Goal: Task Accomplishment & Management: Manage account settings

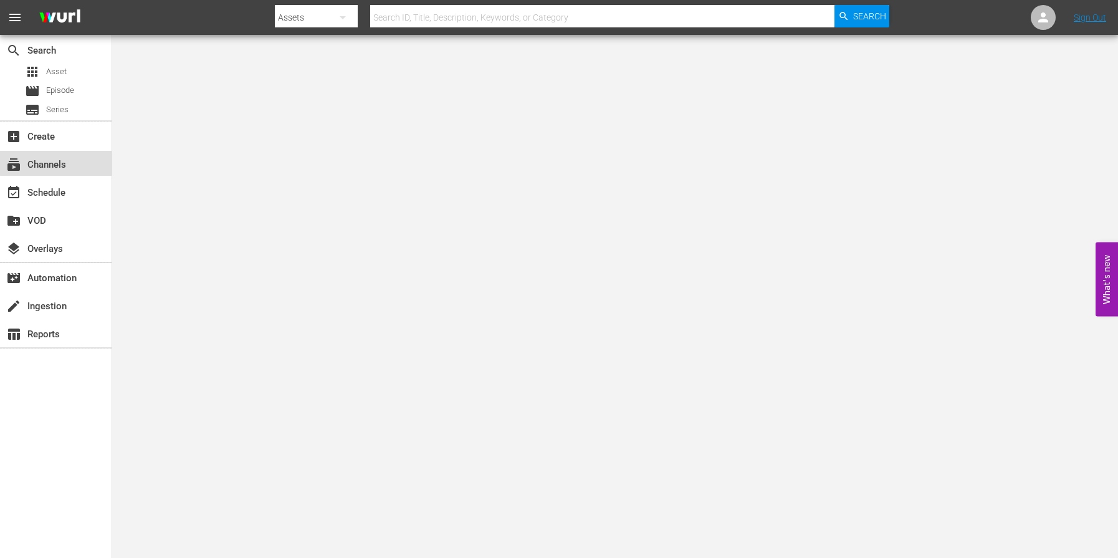
click at [60, 153] on div "subscriptions Channels" at bounding box center [56, 163] width 112 height 25
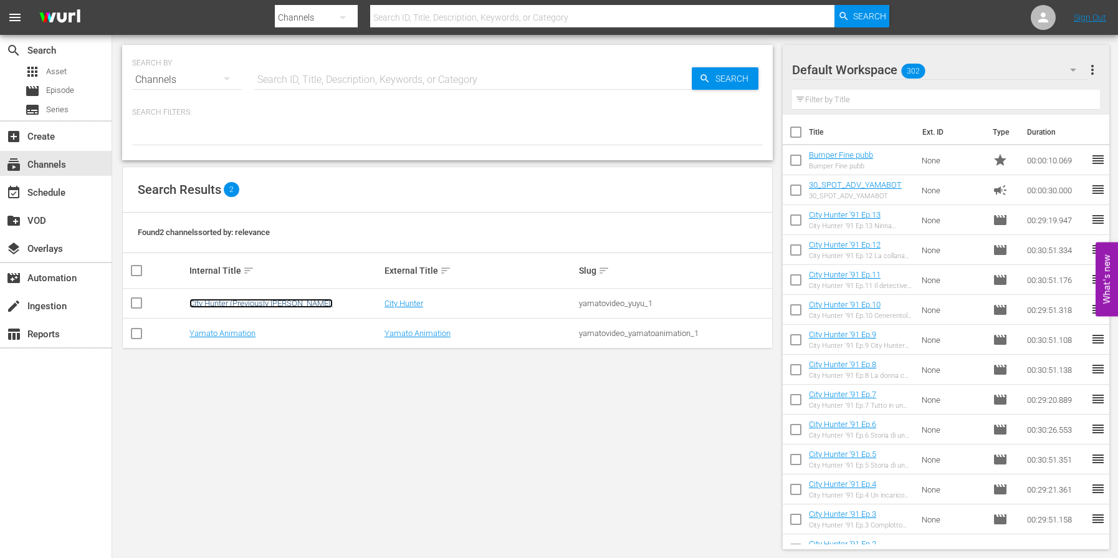
click at [260, 307] on link "City Hunter (Previously [PERSON_NAME])" at bounding box center [260, 302] width 143 height 9
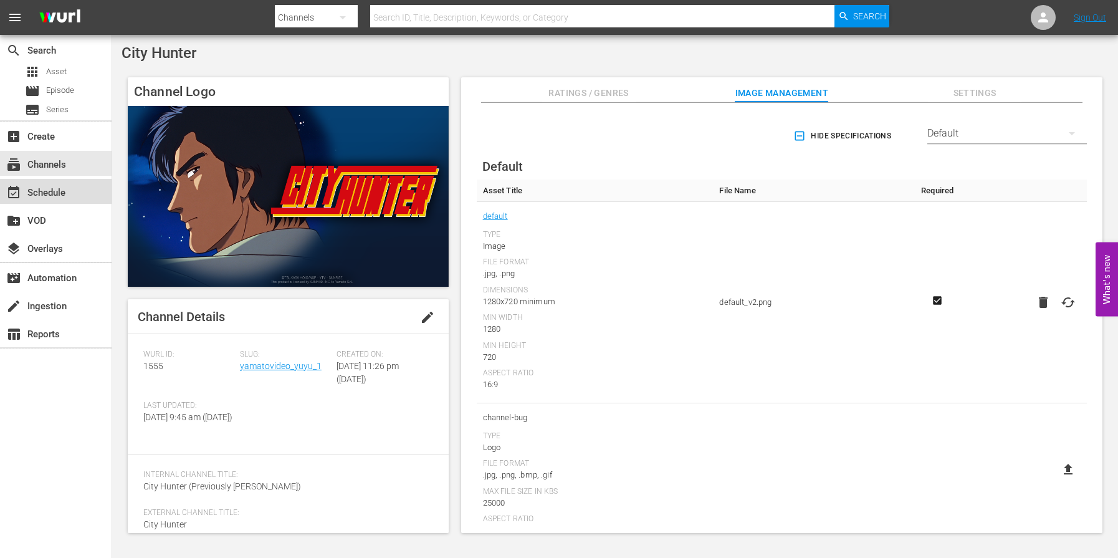
click at [64, 186] on div "event_available Schedule" at bounding box center [35, 190] width 70 height 11
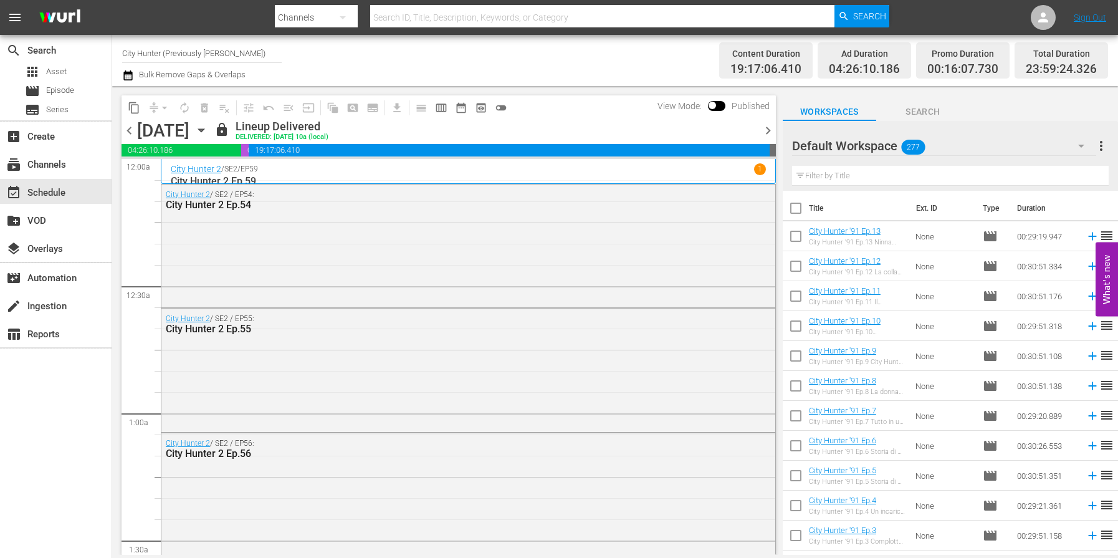
click at [767, 131] on span "chevron_right" at bounding box center [768, 131] width 16 height 16
click at [768, 135] on span "chevron_right" at bounding box center [768, 131] width 16 height 16
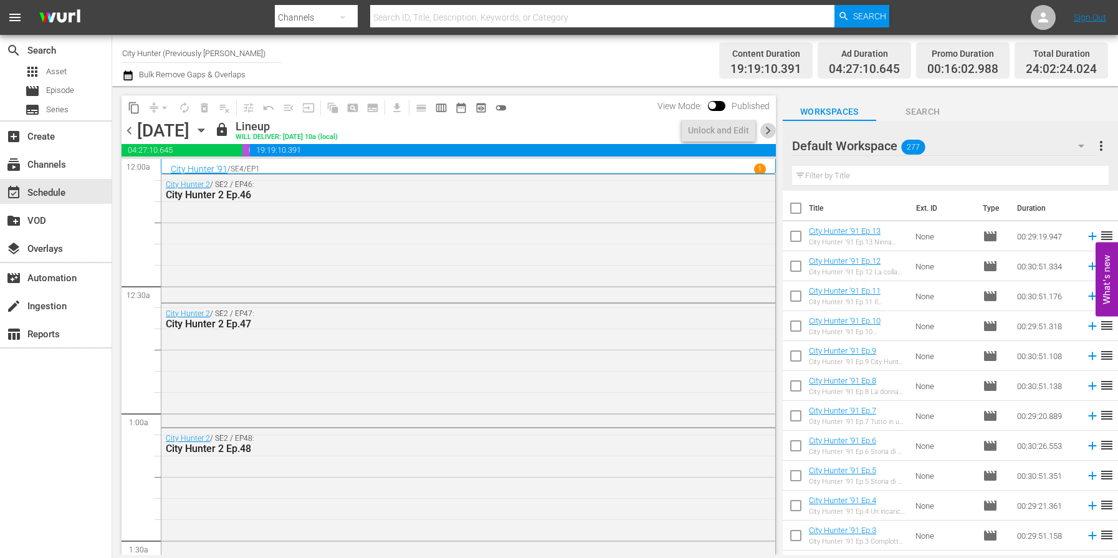
click at [766, 135] on span "chevron_right" at bounding box center [768, 131] width 16 height 16
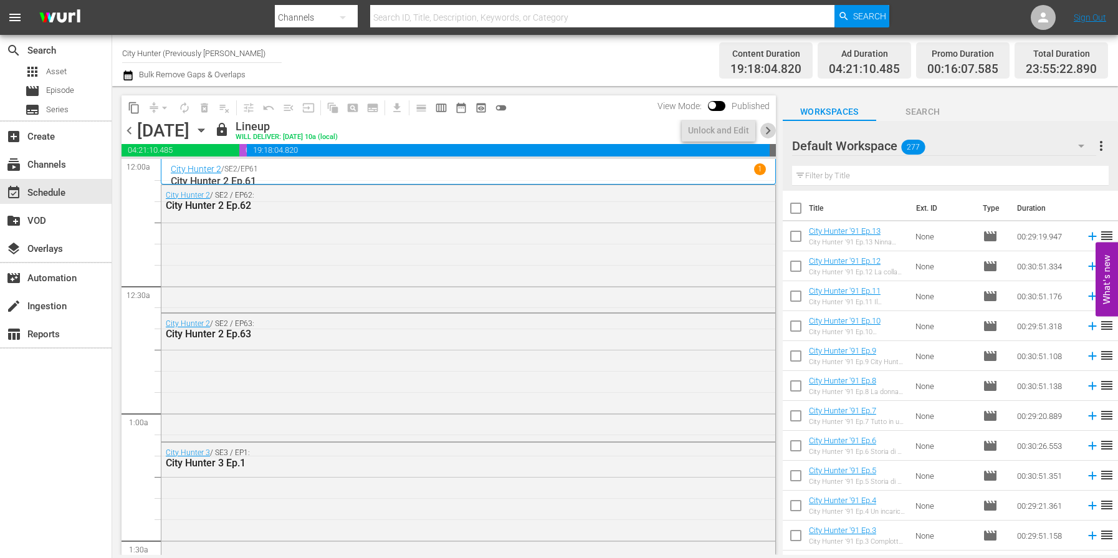
click at [768, 135] on span "chevron_right" at bounding box center [768, 131] width 16 height 16
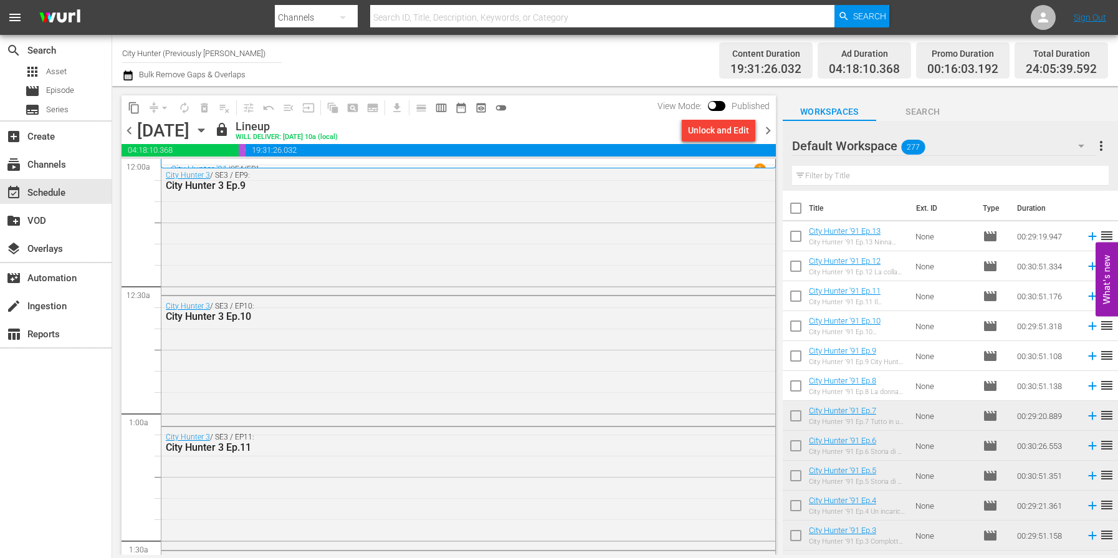
drag, startPoint x: 769, startPoint y: 134, endPoint x: 760, endPoint y: 136, distance: 9.7
click at [769, 134] on span "chevron_right" at bounding box center [768, 131] width 16 height 16
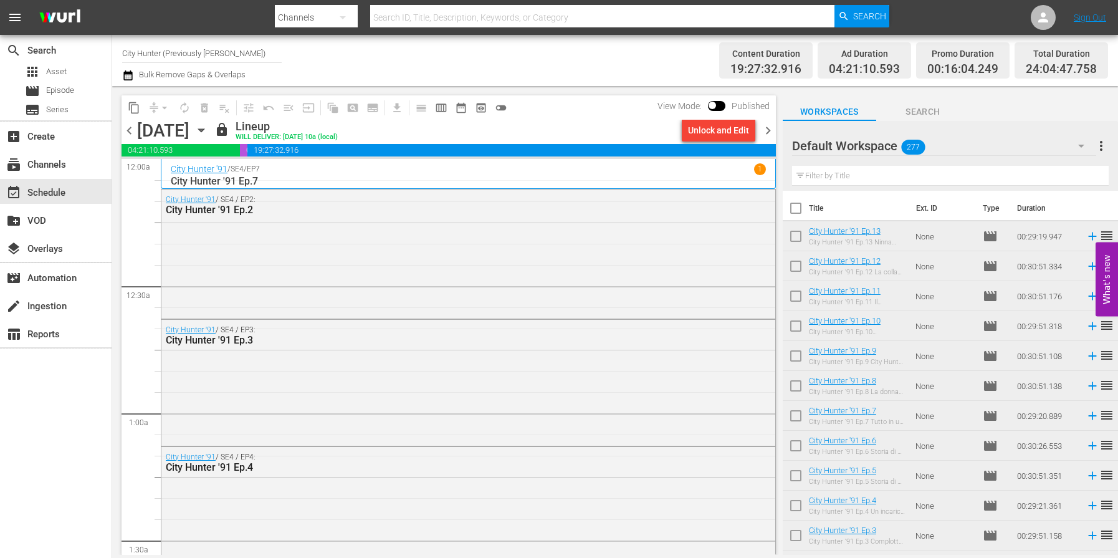
click at [769, 133] on span "chevron_right" at bounding box center [768, 131] width 16 height 16
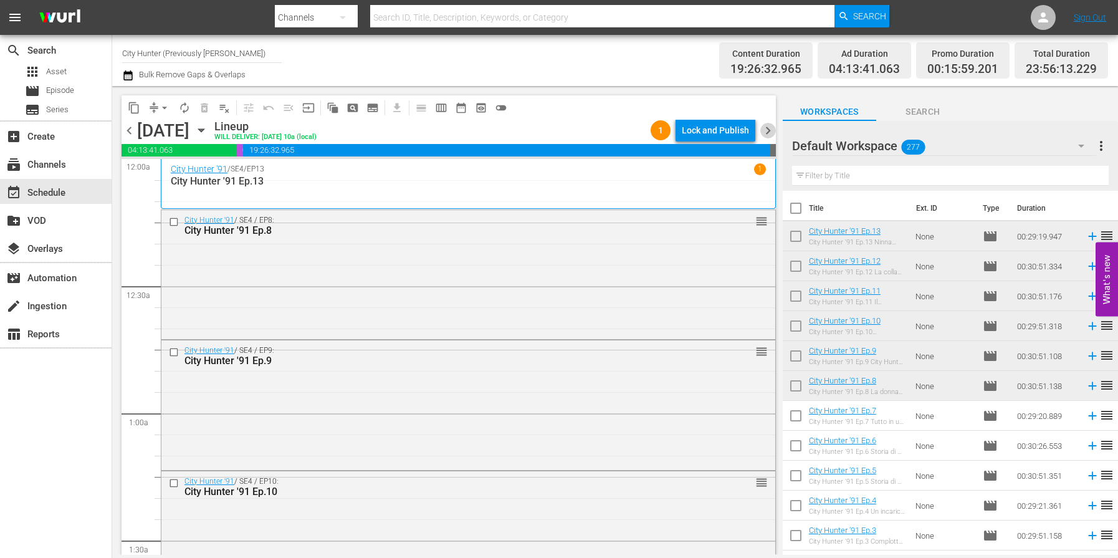
click at [769, 128] on span "chevron_right" at bounding box center [768, 131] width 16 height 16
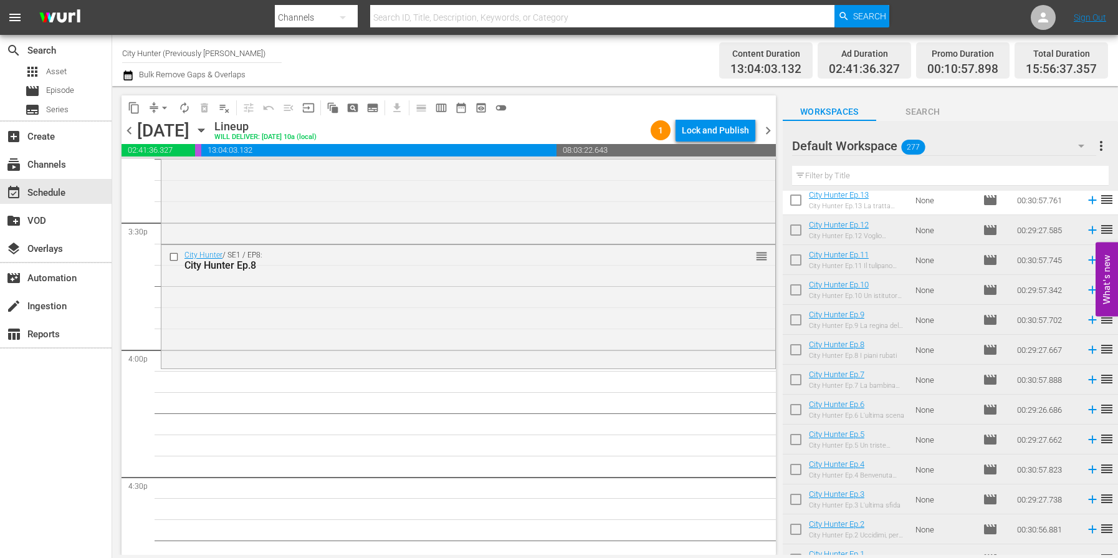
scroll to position [3913, 0]
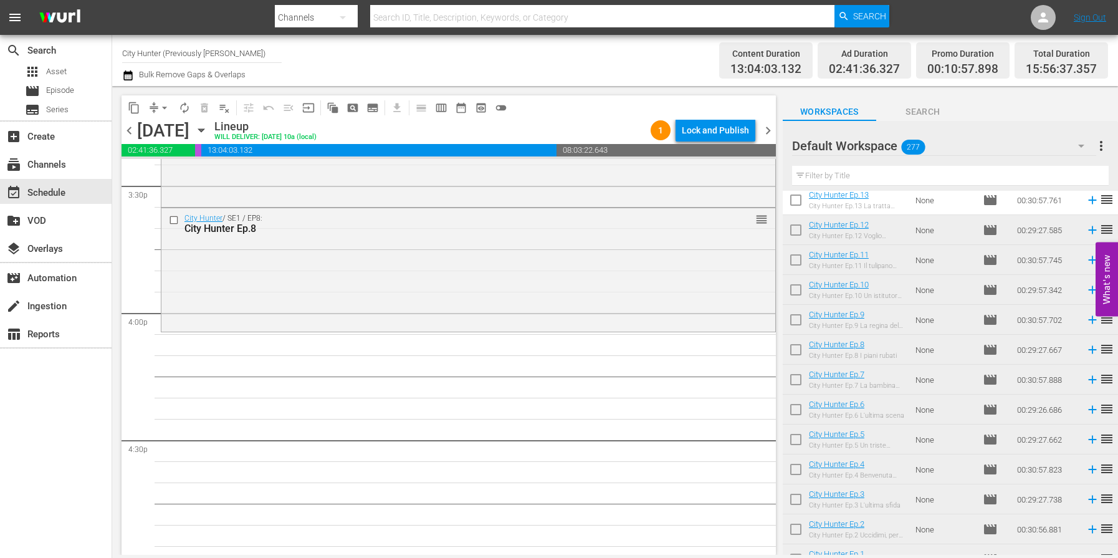
drag, startPoint x: 890, startPoint y: 350, endPoint x: 655, endPoint y: 555, distance: 312.2
